Goal: Transaction & Acquisition: Purchase product/service

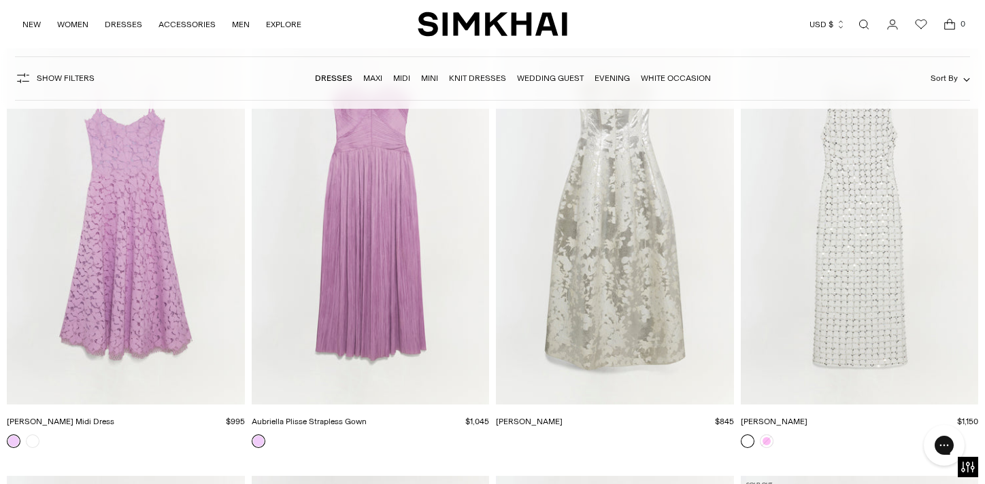
scroll to position [9958, 0]
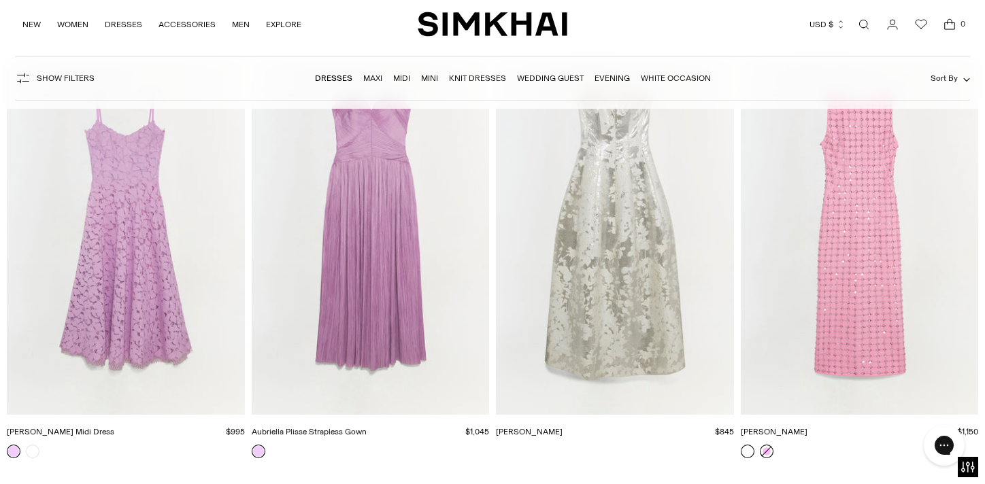
click at [768, 452] on link at bounding box center [767, 452] width 14 height 14
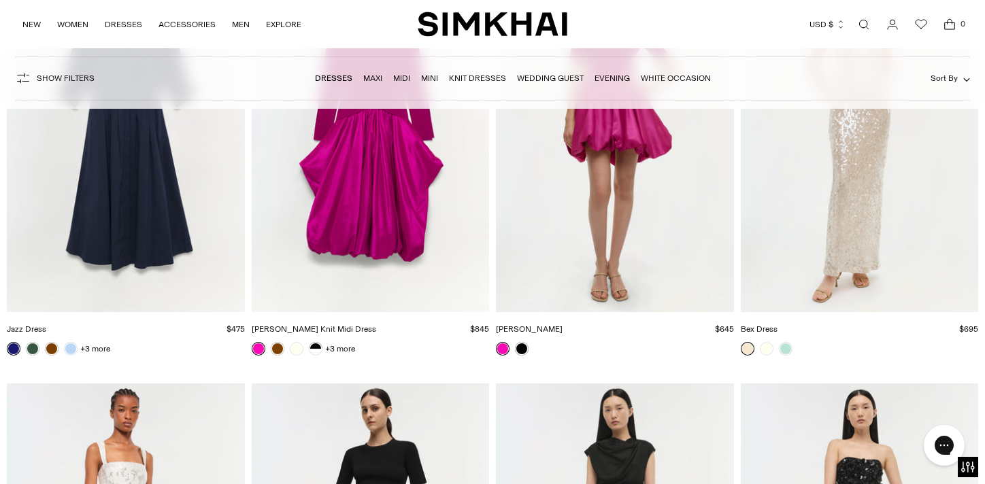
scroll to position [24935, 0]
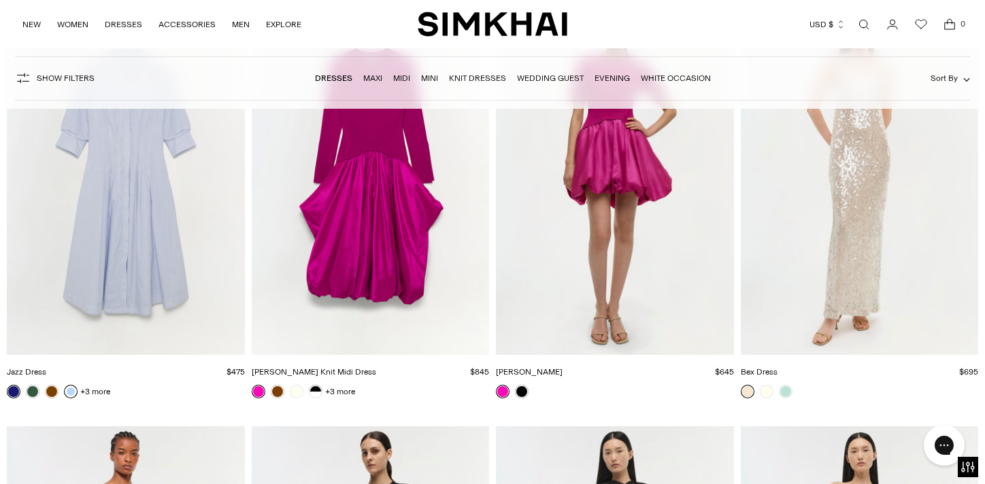
click at [69, 389] on link at bounding box center [71, 392] width 14 height 14
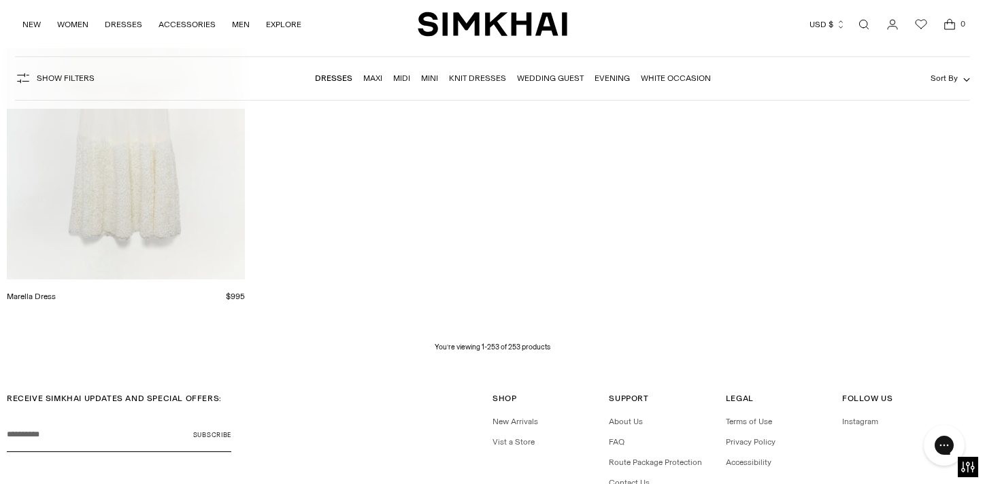
scroll to position [27286, 0]
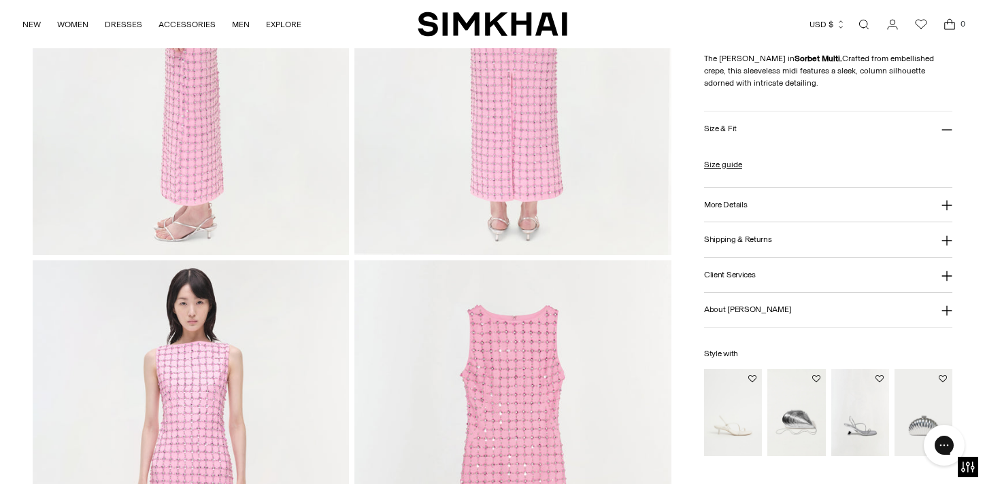
scroll to position [800, 0]
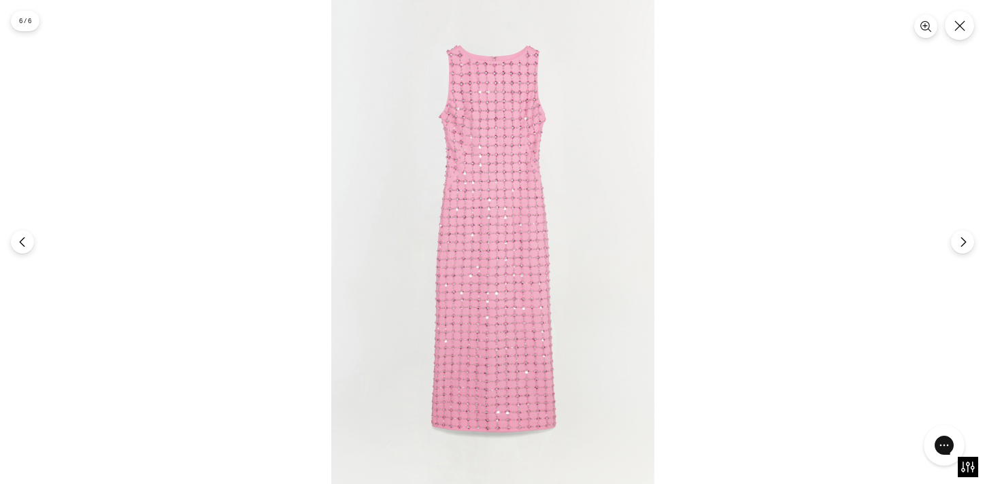
click at [523, 337] on img at bounding box center [492, 242] width 323 height 484
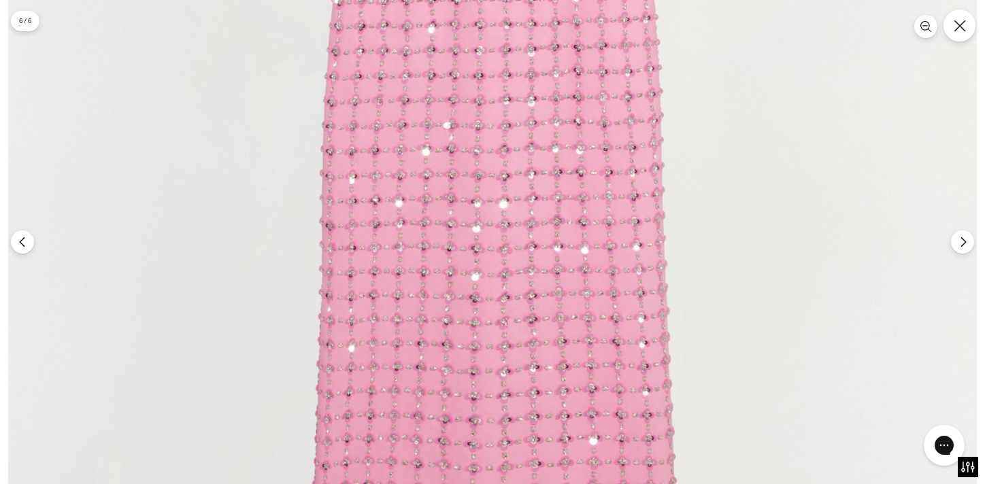
click at [959, 30] on icon "Close" at bounding box center [960, 26] width 12 height 12
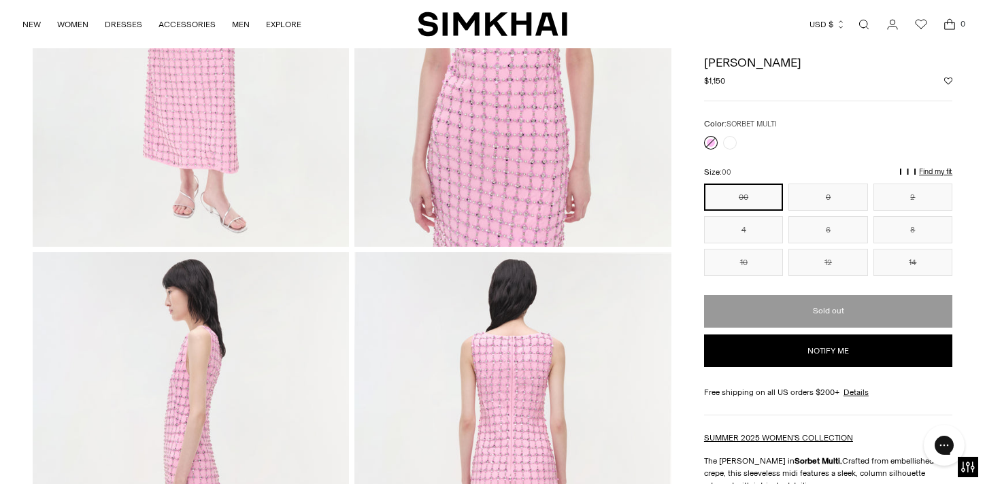
scroll to position [323, 0]
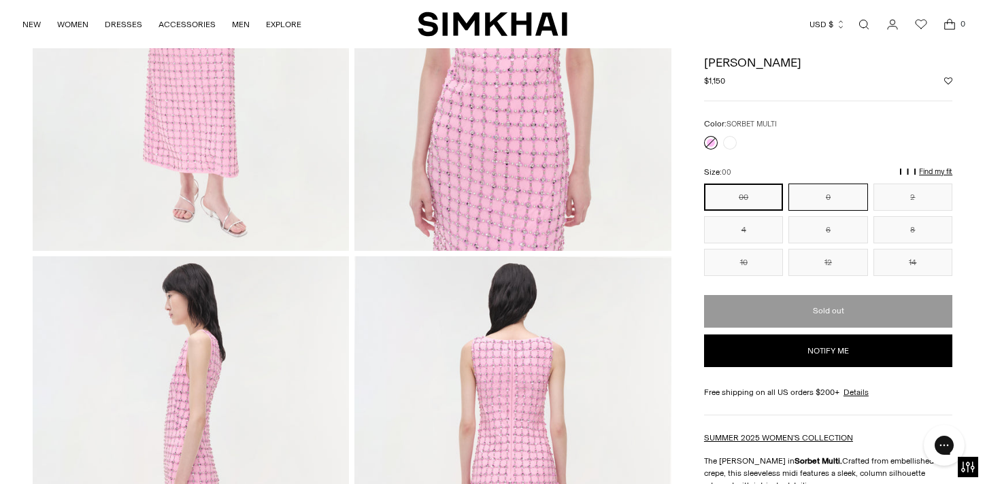
click at [835, 197] on button "0" at bounding box center [828, 197] width 79 height 27
